Goal: Task Accomplishment & Management: Manage account settings

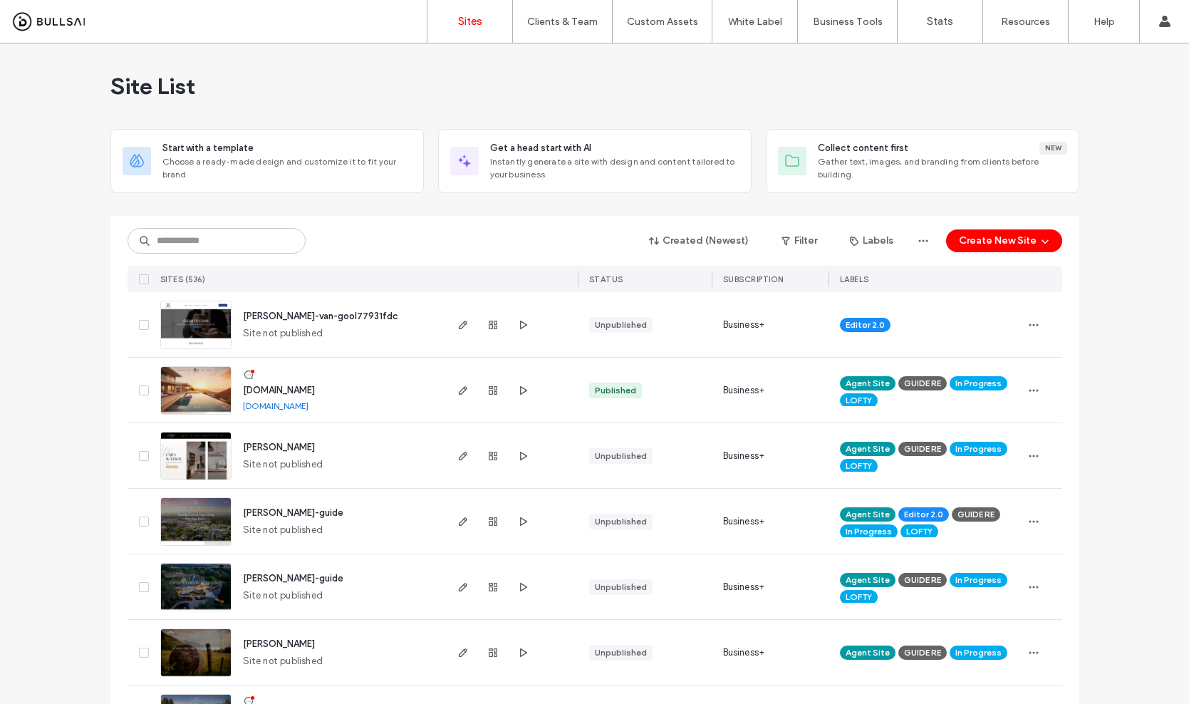
click at [991, 384] on span "In Progress" at bounding box center [978, 383] width 46 height 13
click at [895, 396] on icon at bounding box center [898, 397] width 6 height 6
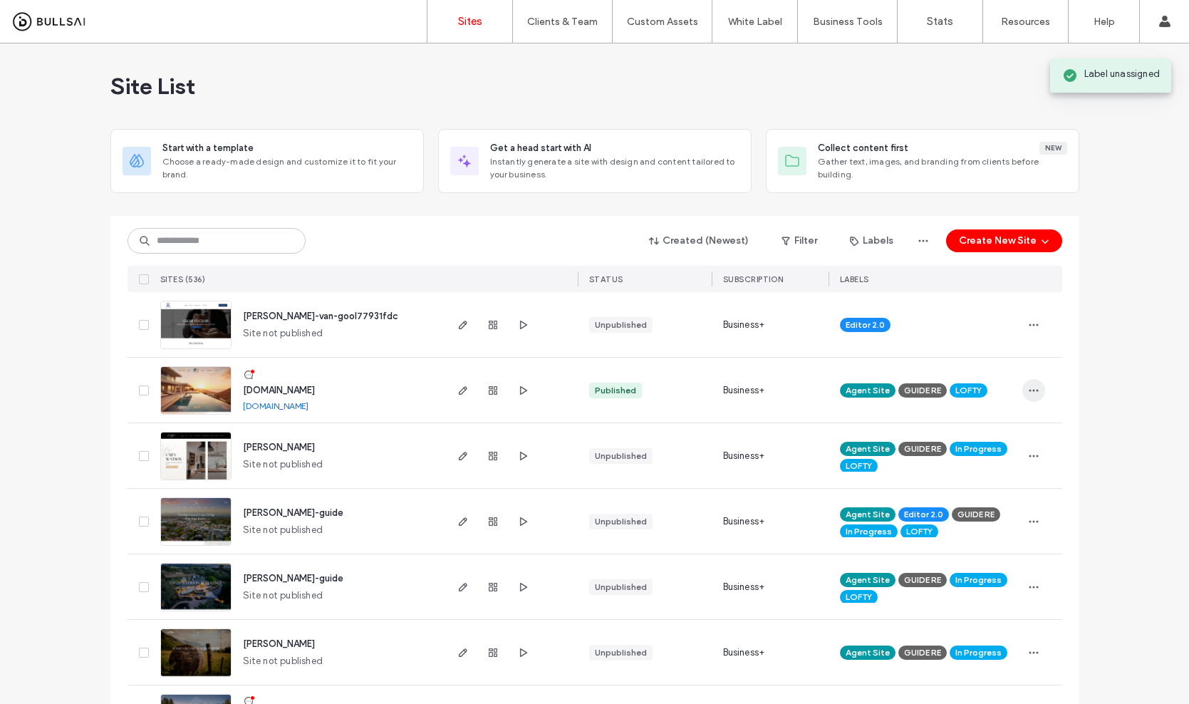
click at [1032, 393] on icon "button" at bounding box center [1033, 390] width 11 height 11
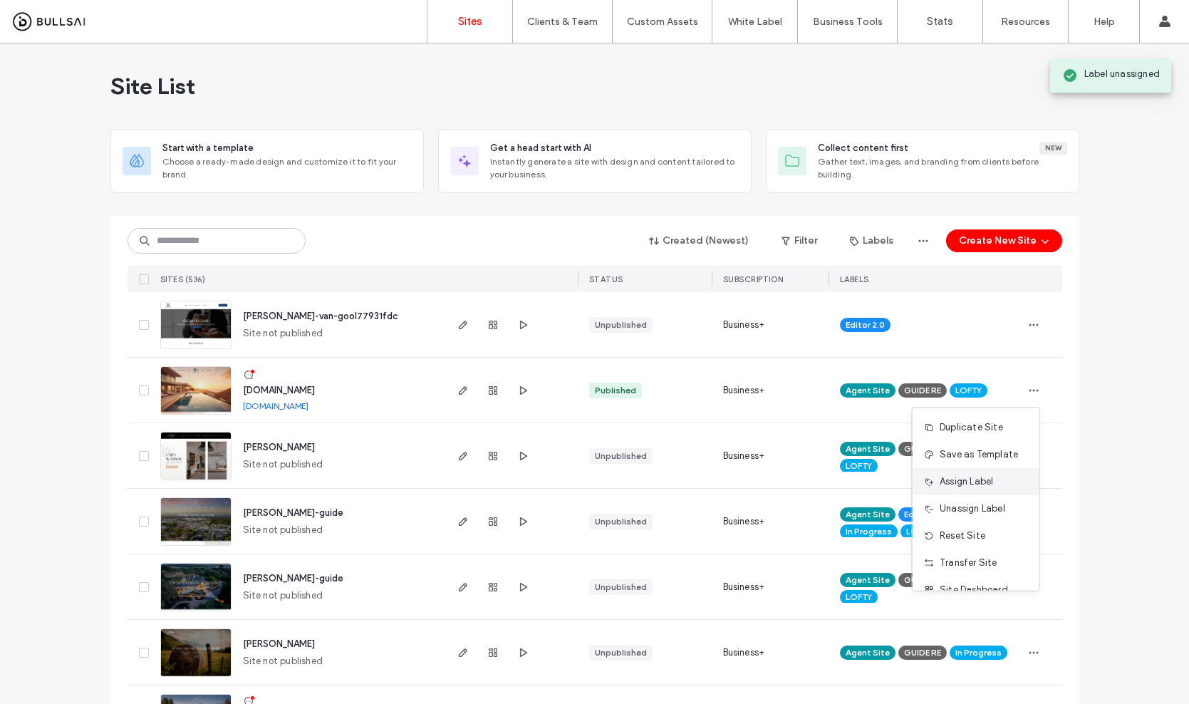
click at [979, 484] on span "Assign Label" at bounding box center [966, 481] width 53 height 14
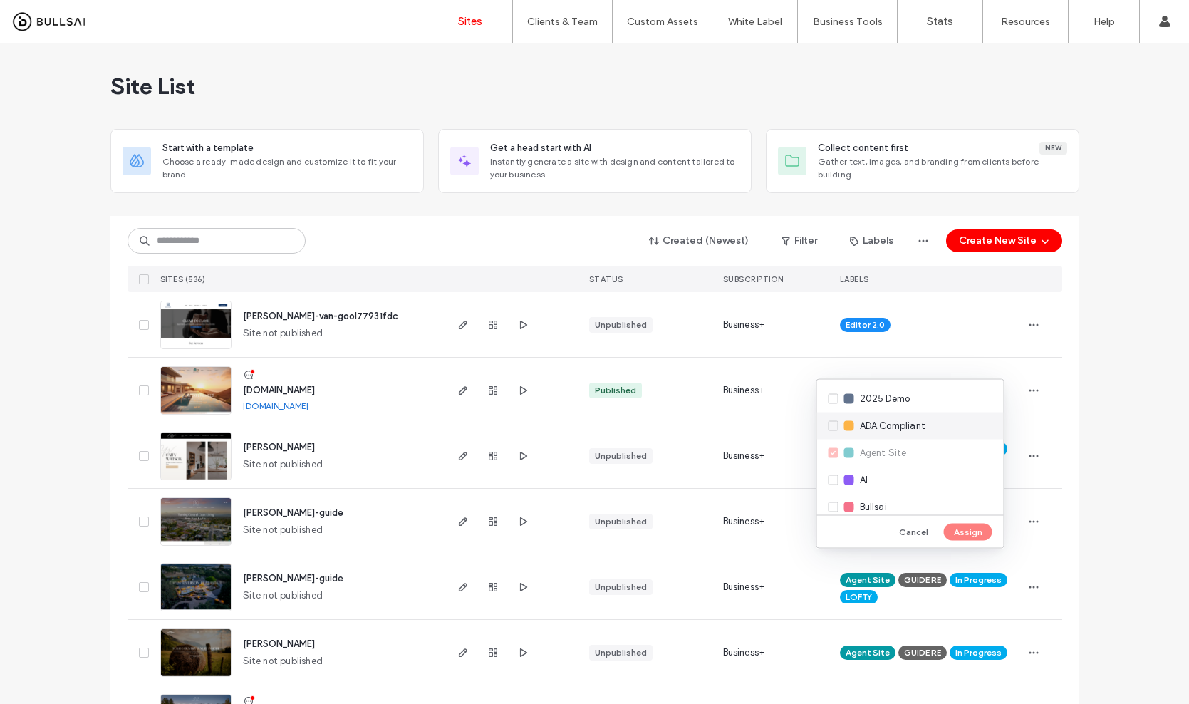
click at [871, 428] on span "ADA Compliant" at bounding box center [893, 426] width 66 height 14
click at [876, 469] on span "LIVE" at bounding box center [869, 469] width 18 height 14
click at [960, 531] on button "Assign" at bounding box center [968, 531] width 48 height 17
